Goal: Entertainment & Leisure: Consume media (video, audio)

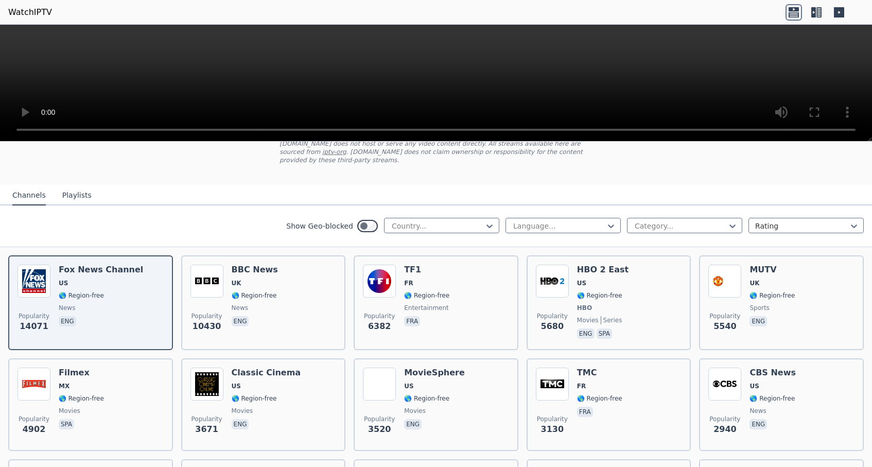
scroll to position [76, 0]
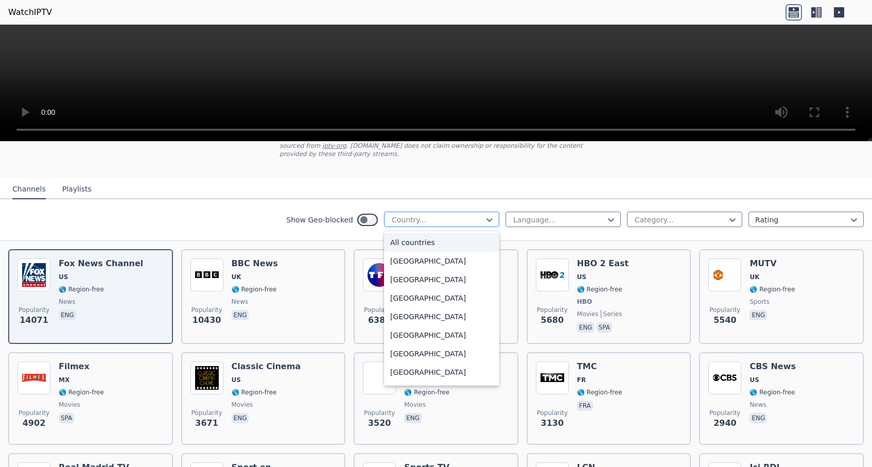
click at [427, 227] on div "Country..." at bounding box center [441, 219] width 115 height 15
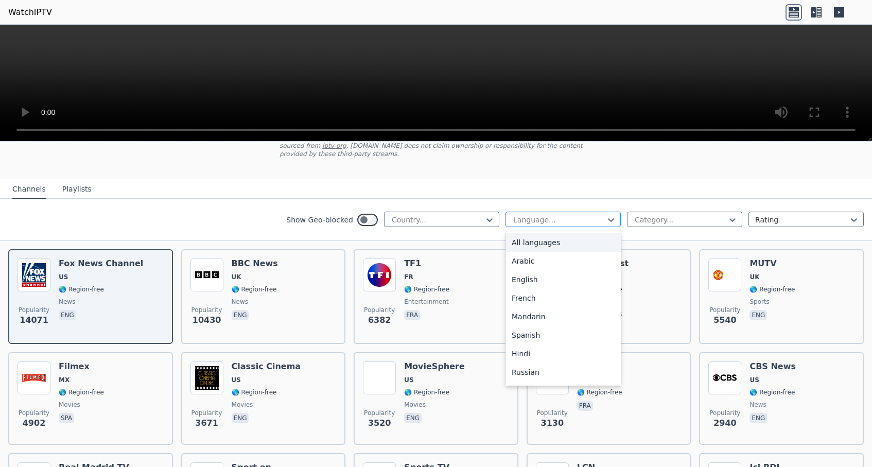
click at [521, 219] on div "Language..." at bounding box center [559, 220] width 92 height 10
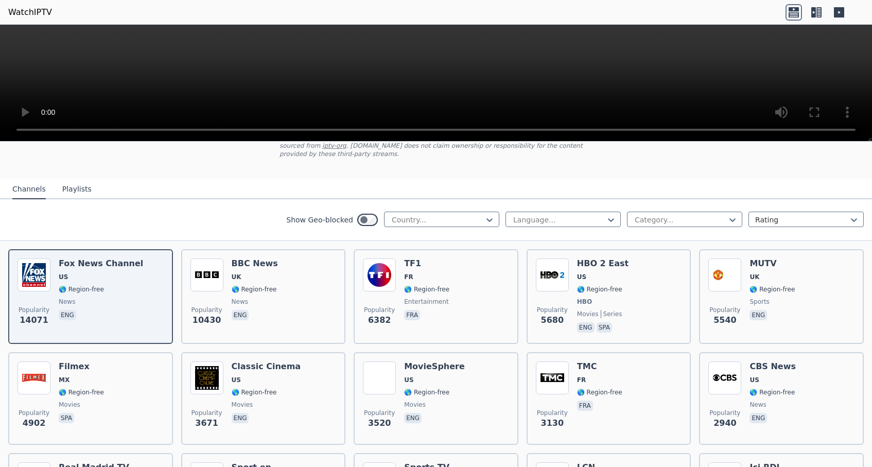
click at [651, 228] on div "Show Geo-blocked Country... Language... Category... Rating" at bounding box center [436, 220] width 872 height 42
click at [658, 224] on div "Category..." at bounding box center [681, 220] width 92 height 10
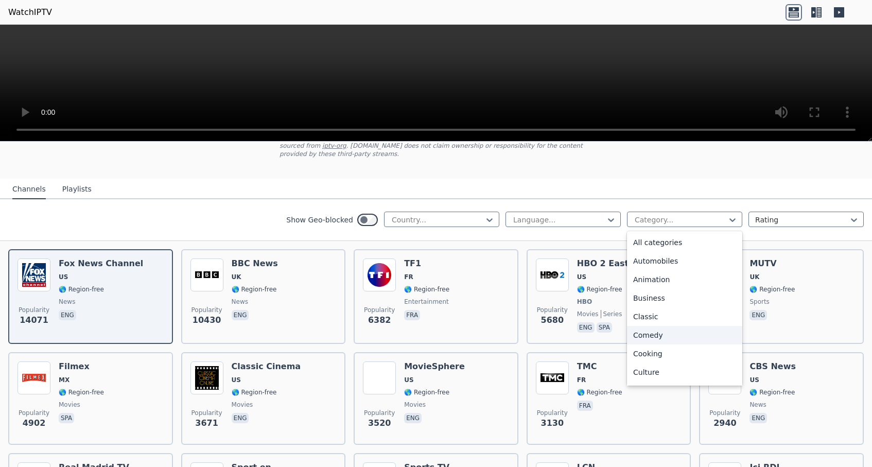
scroll to position [6, 0]
click at [678, 331] on div "Comedy" at bounding box center [684, 329] width 115 height 19
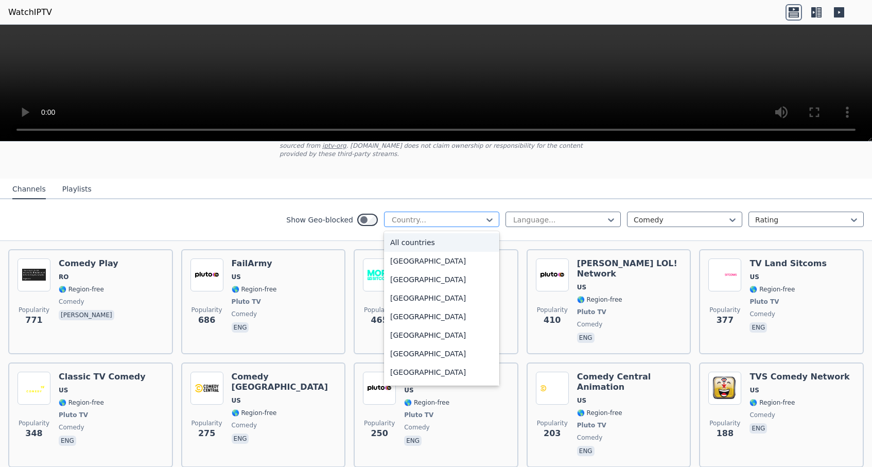
click at [453, 220] on div at bounding box center [438, 220] width 94 height 10
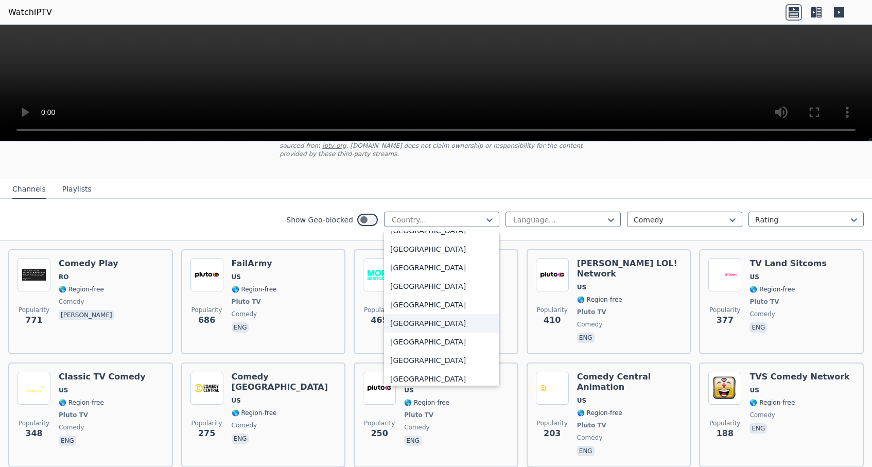
scroll to position [3616, 0]
click at [430, 274] on div "[GEOGRAPHIC_DATA]" at bounding box center [441, 271] width 115 height 19
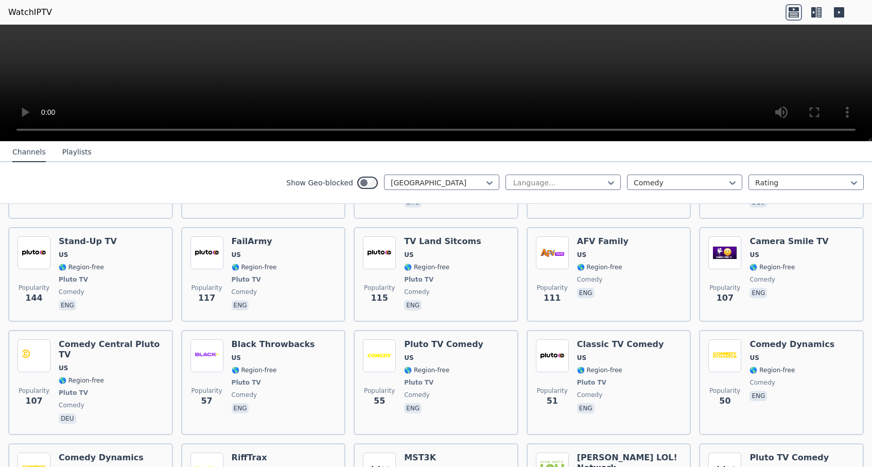
scroll to position [313, 0]
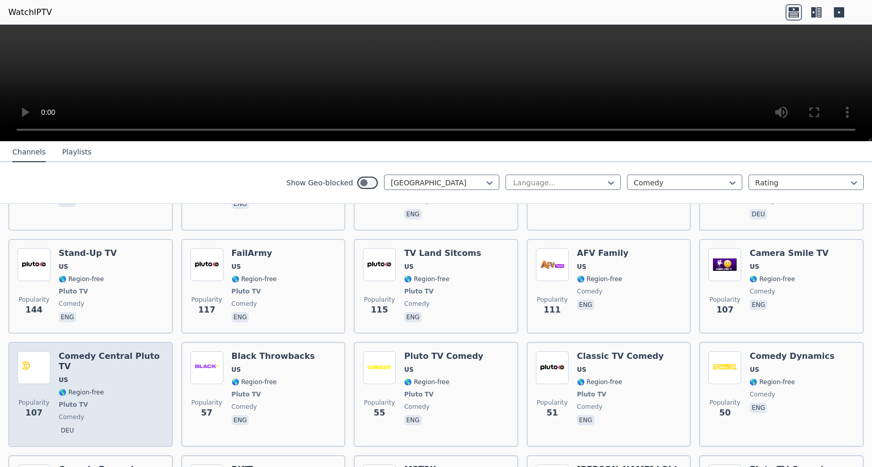
click at [110, 367] on div "Comedy Central Pluto TV US 🌎 Region-free Pluto TV comedy deu" at bounding box center [111, 394] width 105 height 87
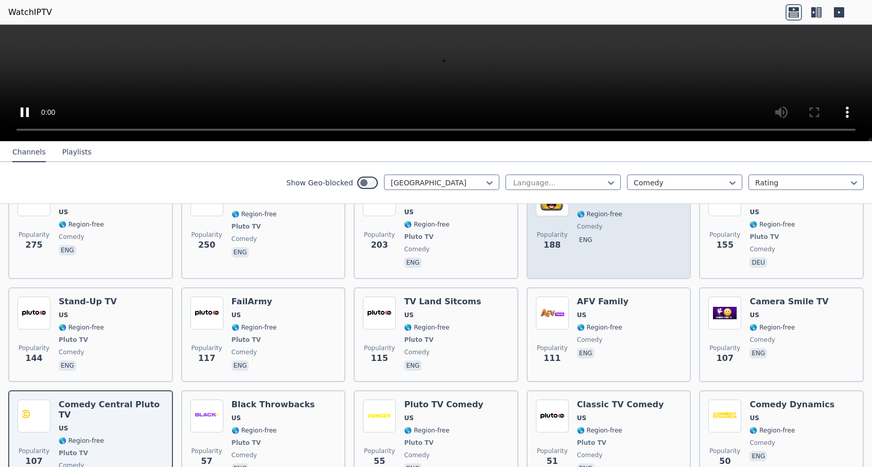
scroll to position [265, 0]
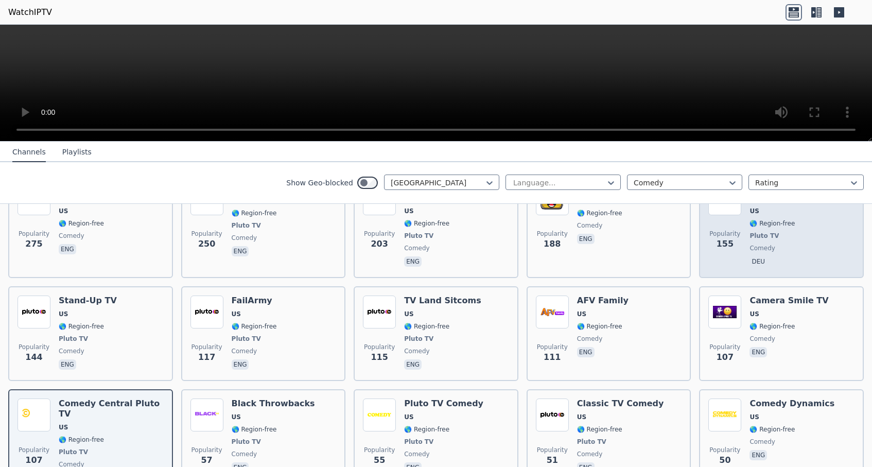
click at [741, 249] on div "Popularity 155 Comedy Central Pluto TV US 🌎 Region-free Pluto TV comedy deu" at bounding box center [781, 225] width 165 height 105
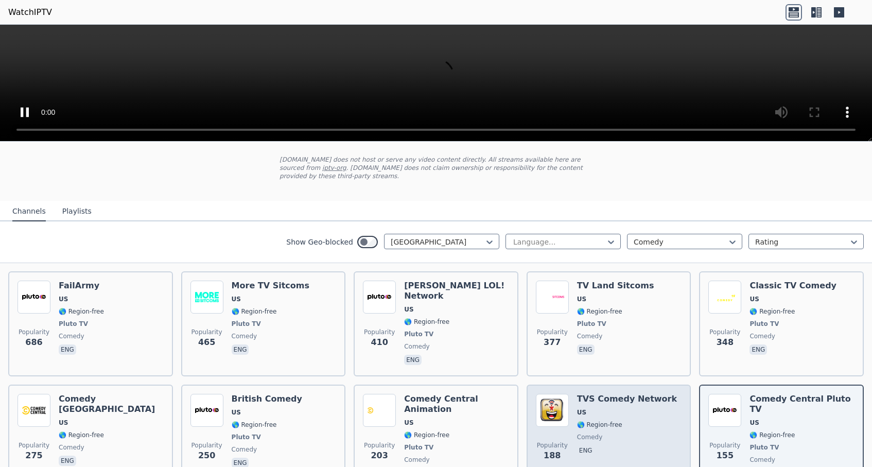
scroll to position [42, 0]
